Goal: Information Seeking & Learning: Learn about a topic

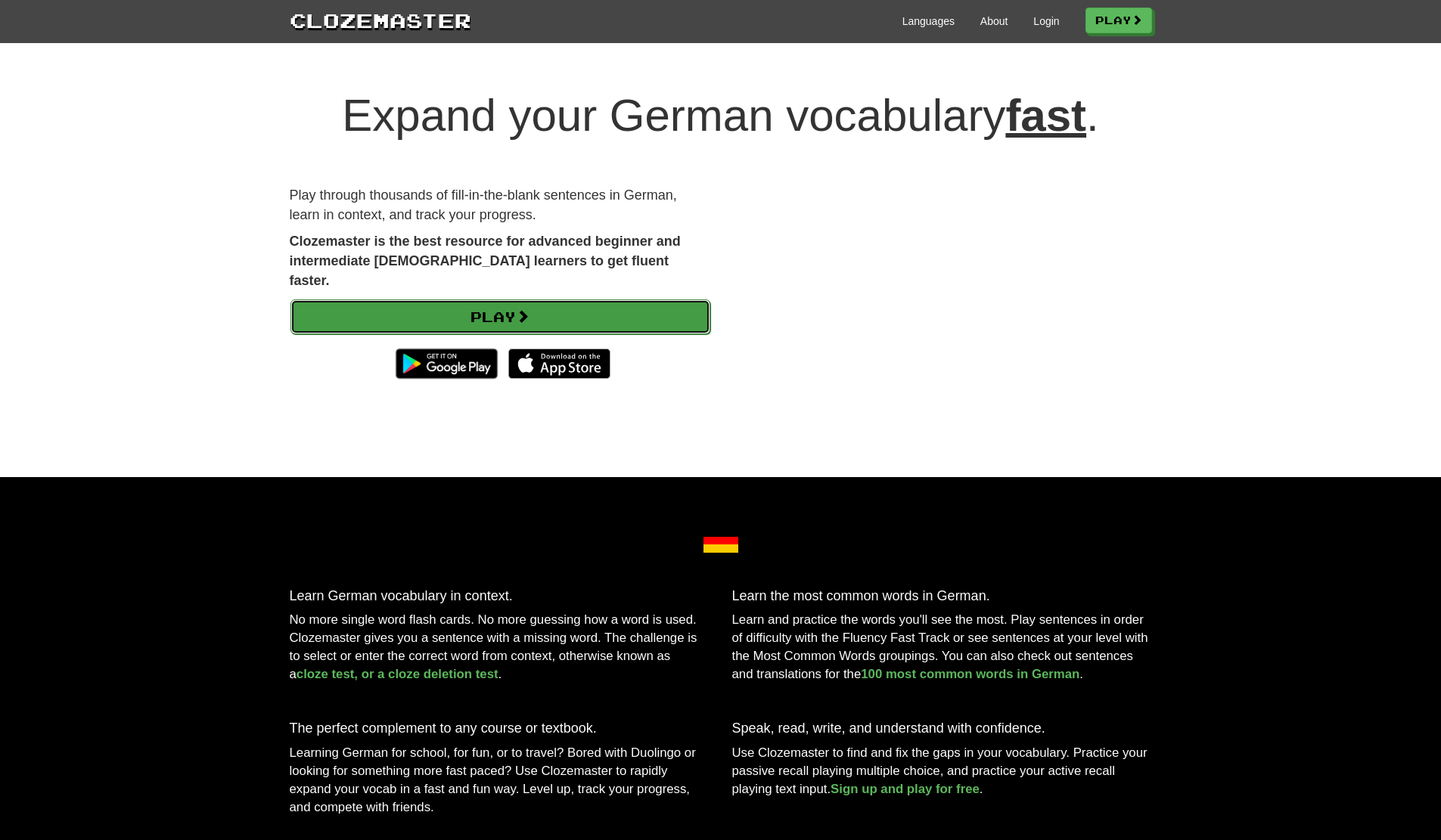
click at [466, 301] on link "Play" at bounding box center [500, 317] width 420 height 35
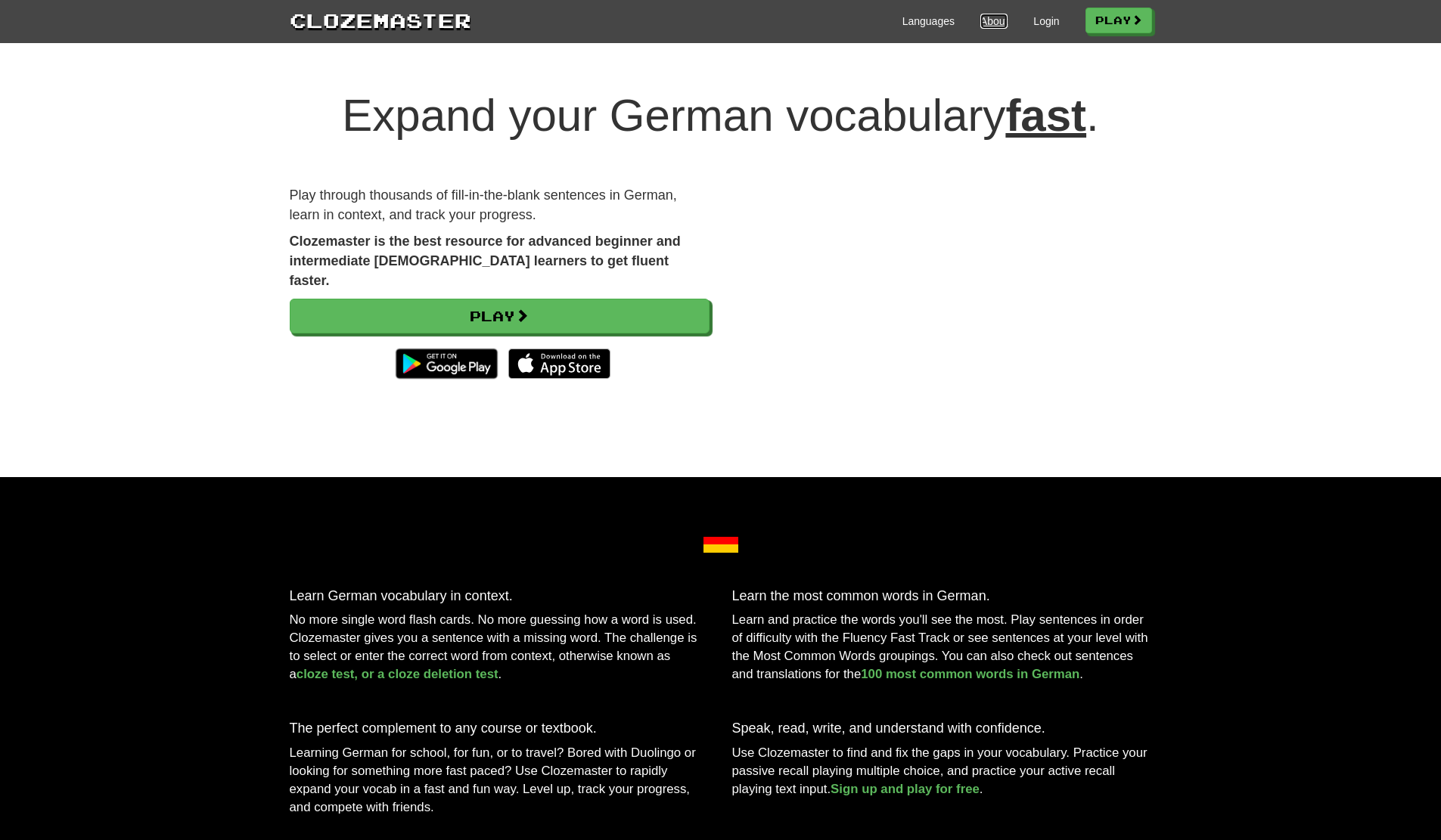
click at [986, 16] on link "About" at bounding box center [994, 21] width 28 height 15
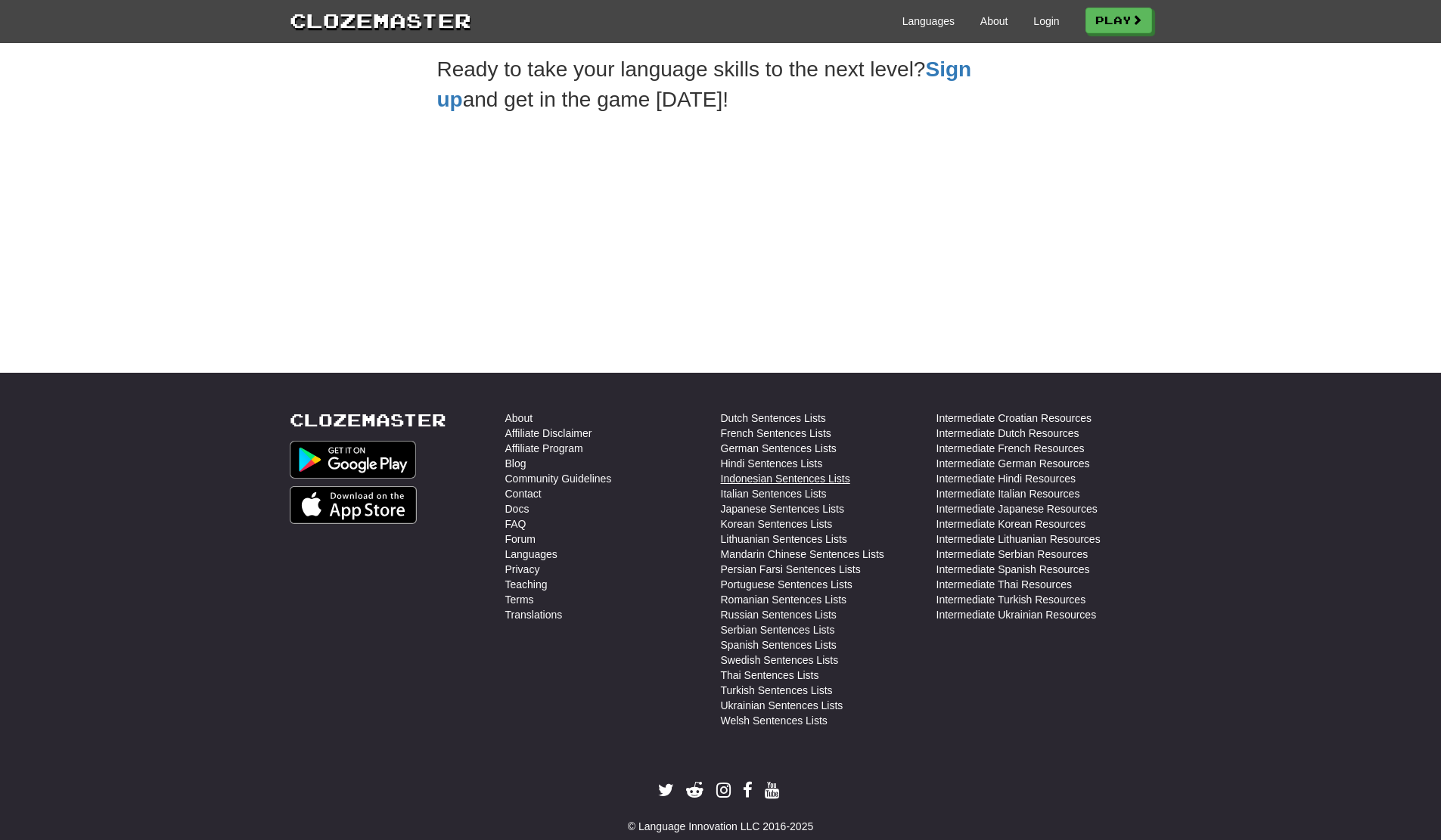
scroll to position [537, 0]
